Goal: Task Accomplishment & Management: Use online tool/utility

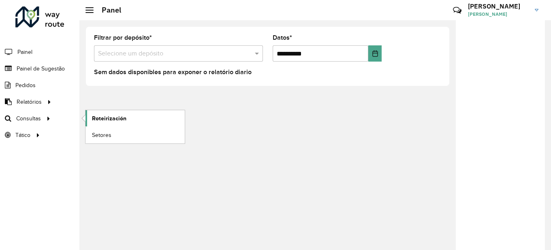
click at [110, 116] on font "Roteirización" at bounding box center [109, 118] width 34 height 6
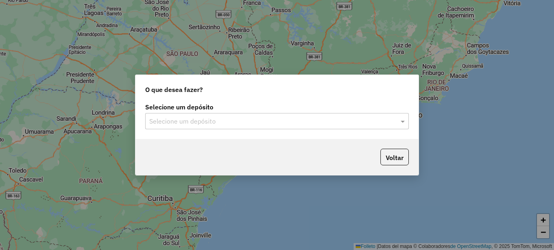
click at [249, 116] on div "Selecione um depósito" at bounding box center [277, 121] width 264 height 16
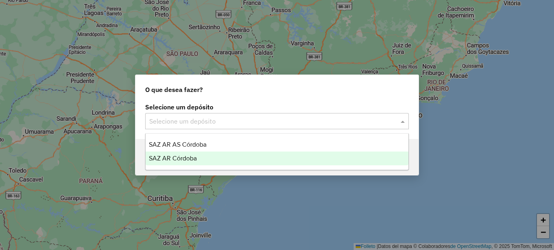
click at [202, 160] on div "SAZ AR Córdoba" at bounding box center [277, 159] width 263 height 14
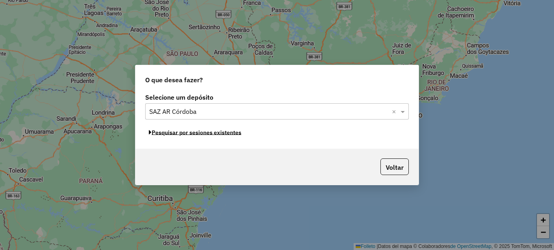
click at [223, 133] on font "Pesquisar por sesiones existentes" at bounding box center [197, 132] width 90 height 7
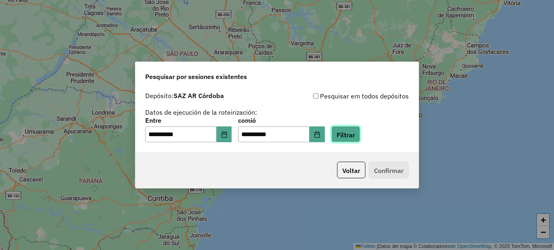
click at [354, 135] on font "Filtrar" at bounding box center [346, 135] width 18 height 8
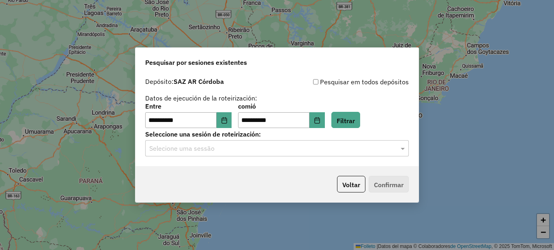
drag, startPoint x: 328, startPoint y: 147, endPoint x: 331, endPoint y: 152, distance: 6.2
click at [328, 148] on input "text" at bounding box center [268, 149] width 239 height 10
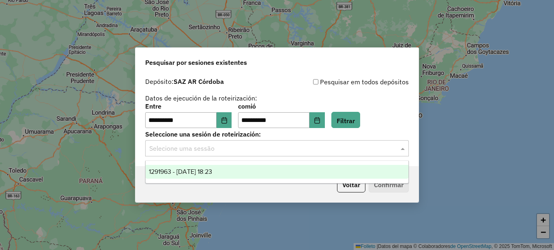
click at [195, 172] on font "1291963 - [DATE] 18:23" at bounding box center [180, 171] width 63 height 7
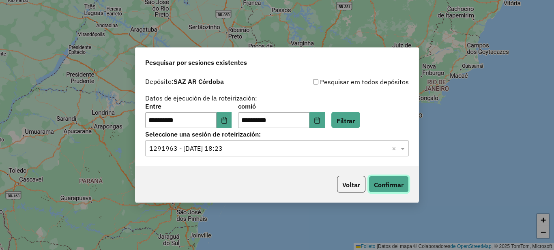
click at [382, 185] on font "Confirmar" at bounding box center [389, 185] width 30 height 8
